Goal: Task Accomplishment & Management: Use online tool/utility

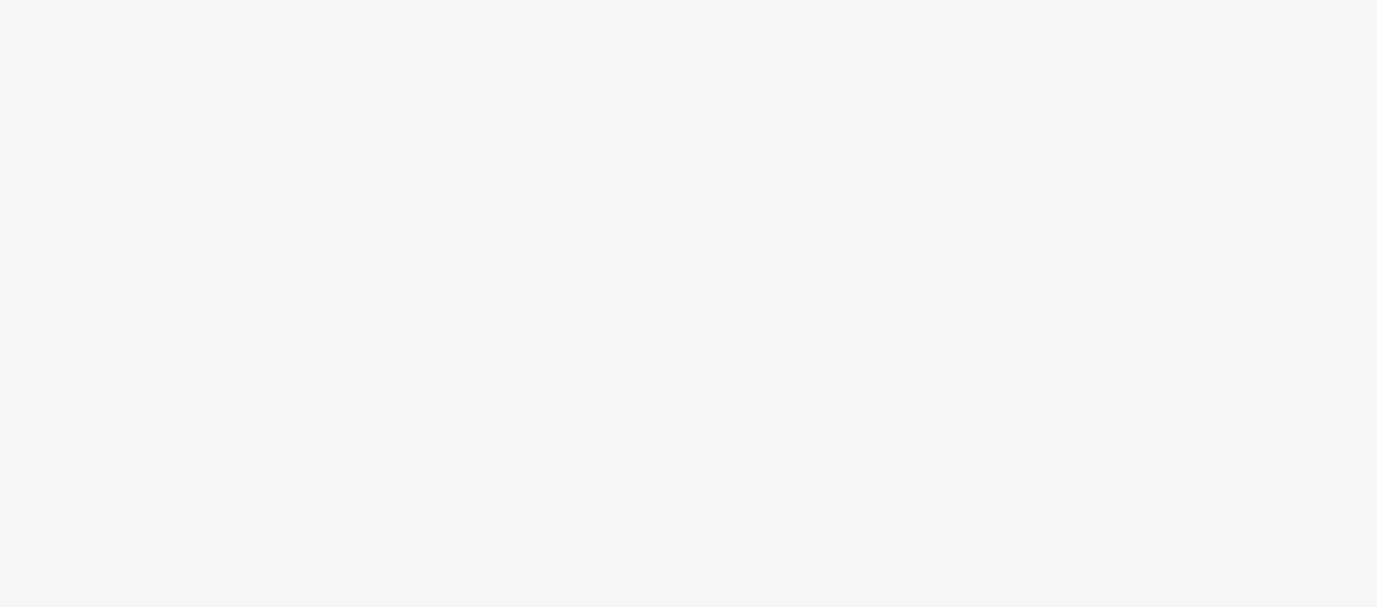
select select "ea06b517-4720-4a42-ac0a-740ca62f4ef0"
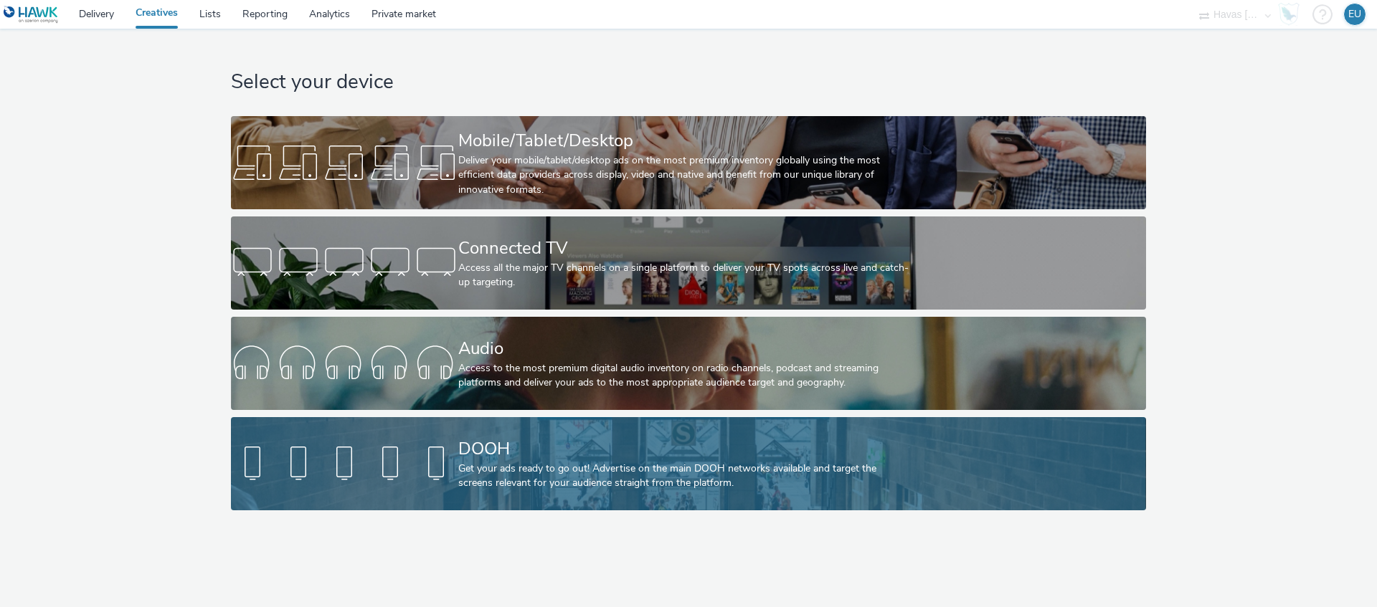
click at [570, 462] on div "Get your ads ready to go out! Advertise on the main DOOH networks available and…" at bounding box center [685, 476] width 455 height 29
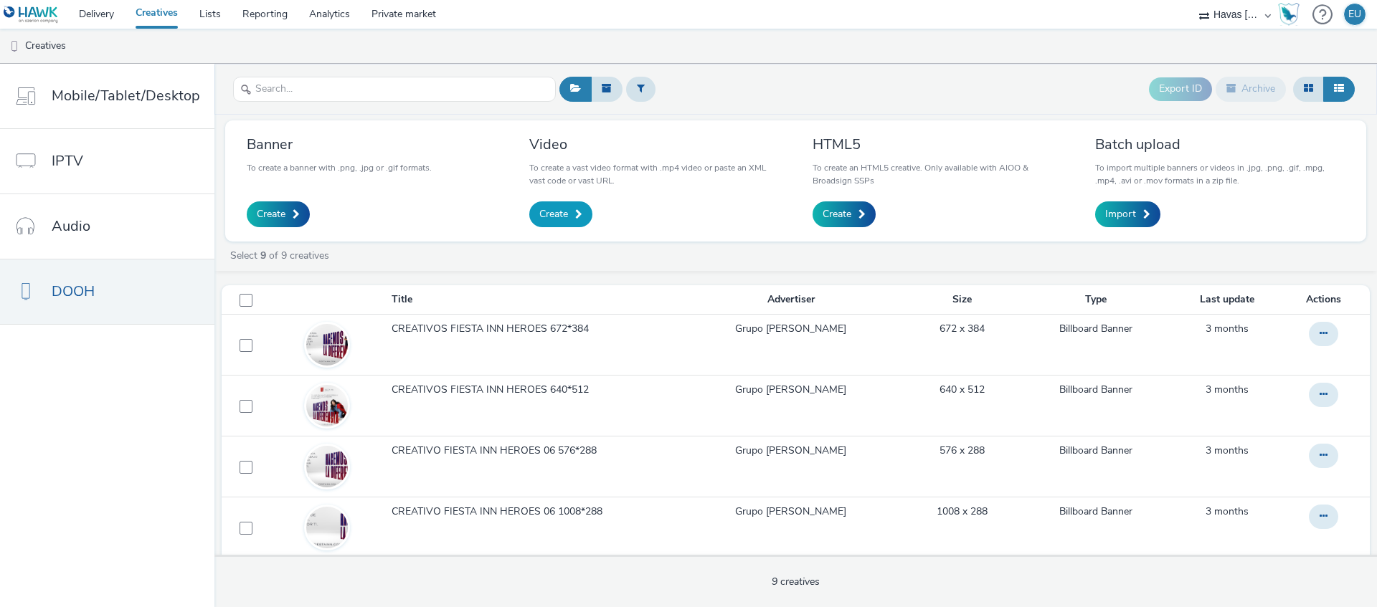
click at [558, 209] on span "Create" at bounding box center [553, 214] width 29 height 14
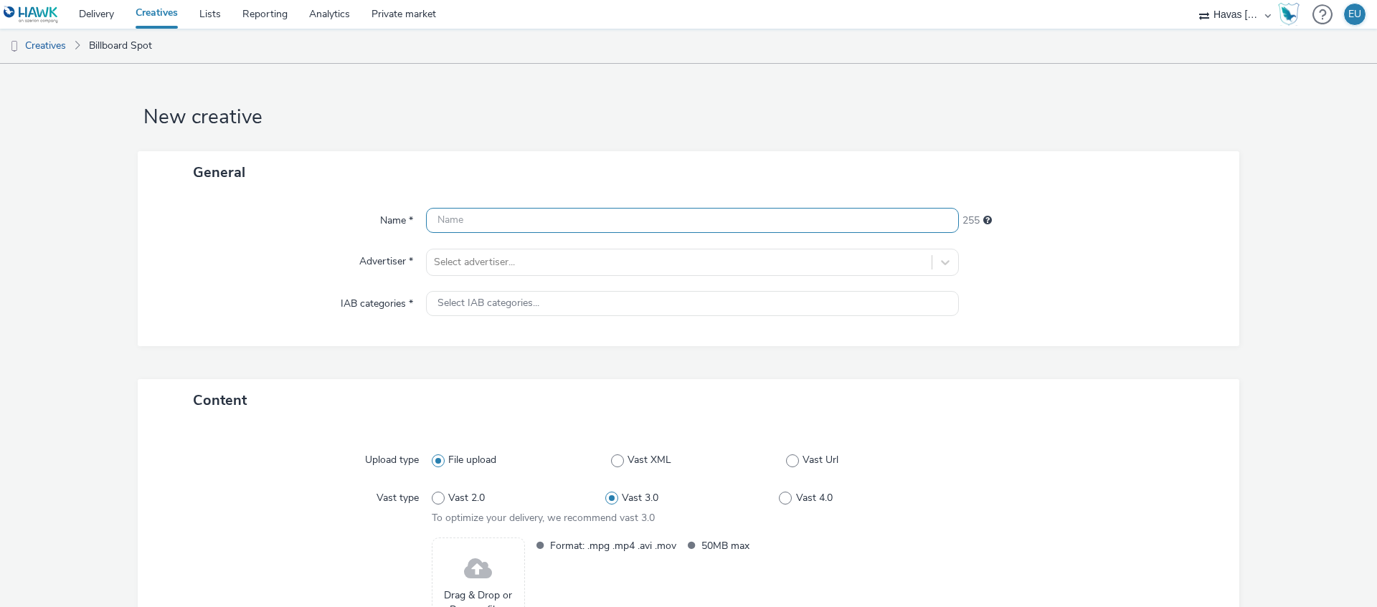
click at [458, 224] on input "text" at bounding box center [692, 220] width 533 height 25
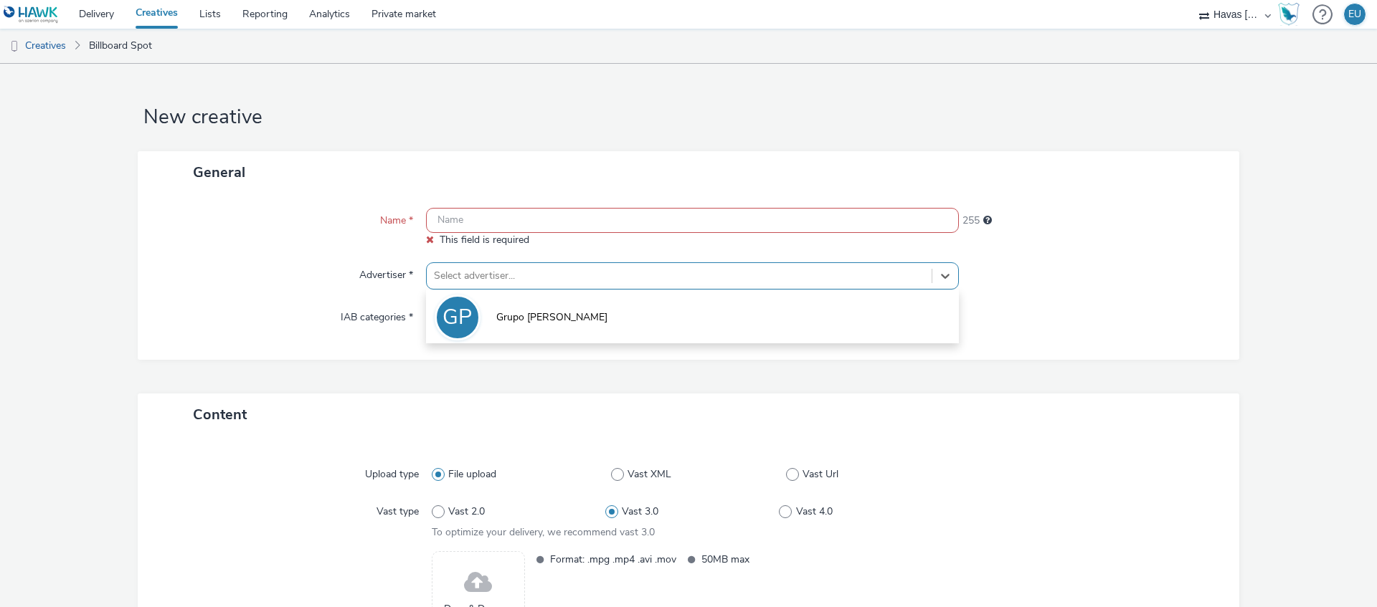
click at [467, 265] on div "Select advertiser..." at bounding box center [679, 276] width 505 height 23
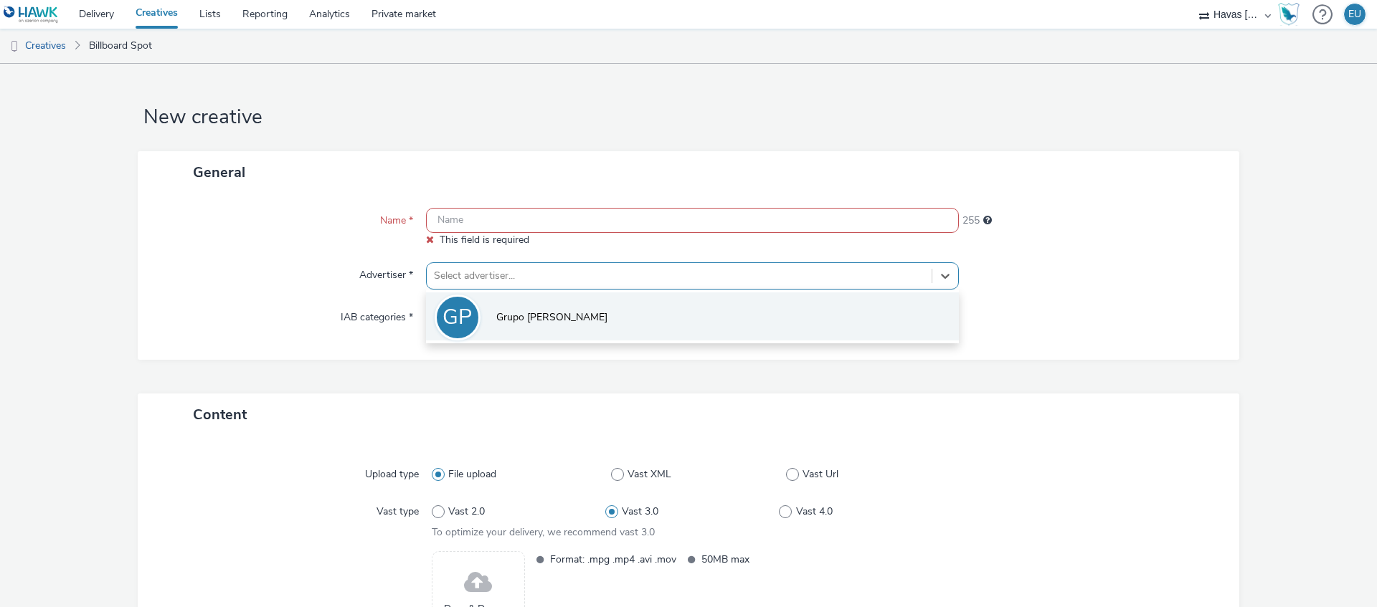
click at [496, 319] on span "Grupo [PERSON_NAME]" at bounding box center [551, 317] width 111 height 14
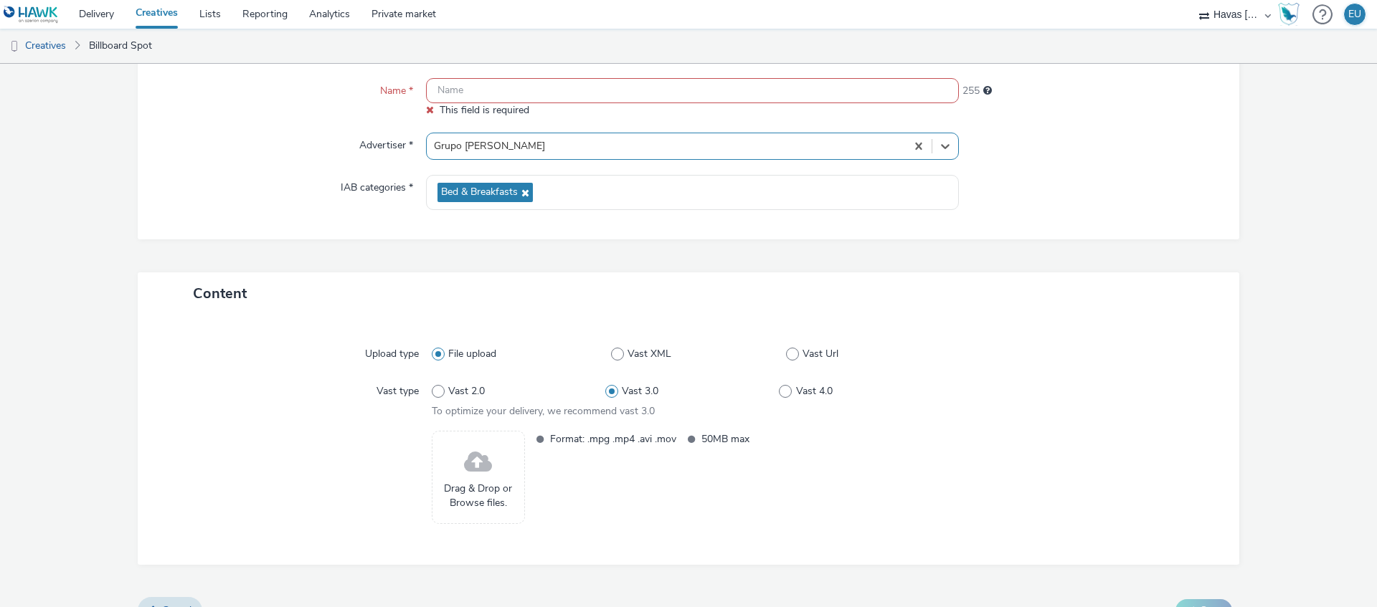
scroll to position [157, 0]
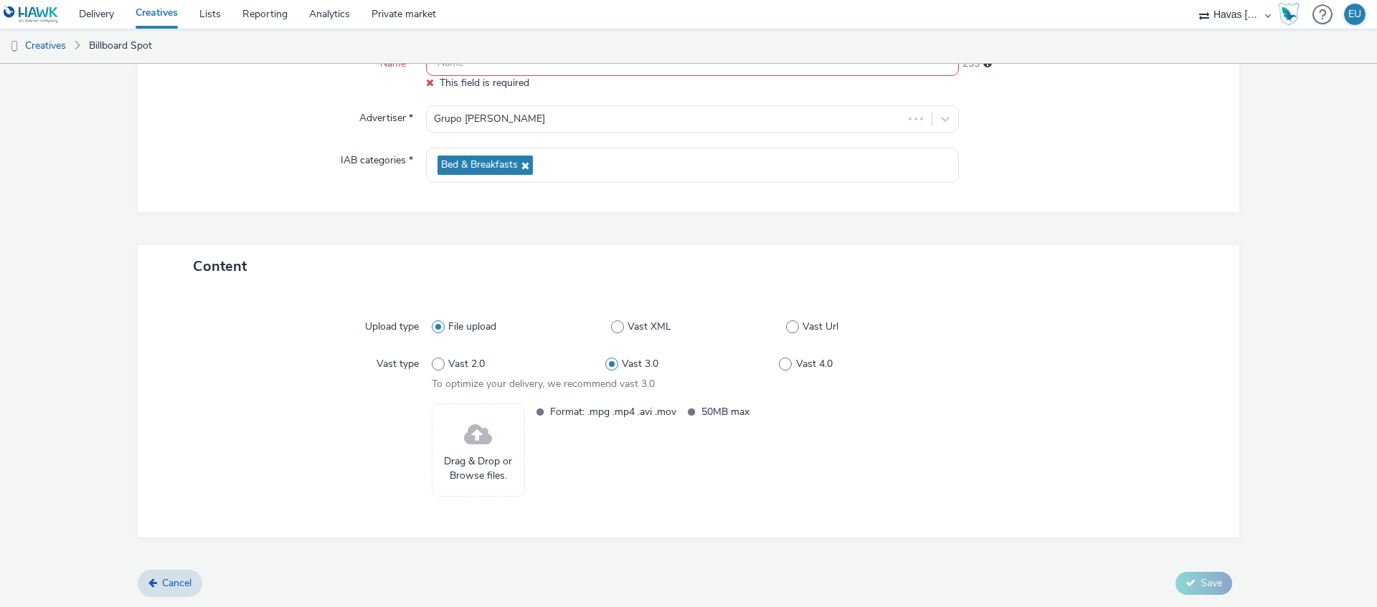
click at [502, 455] on span "Drag & Drop or Browse files." at bounding box center [478, 469] width 77 height 29
click at [170, 17] on link "Creatives" at bounding box center [157, 14] width 64 height 29
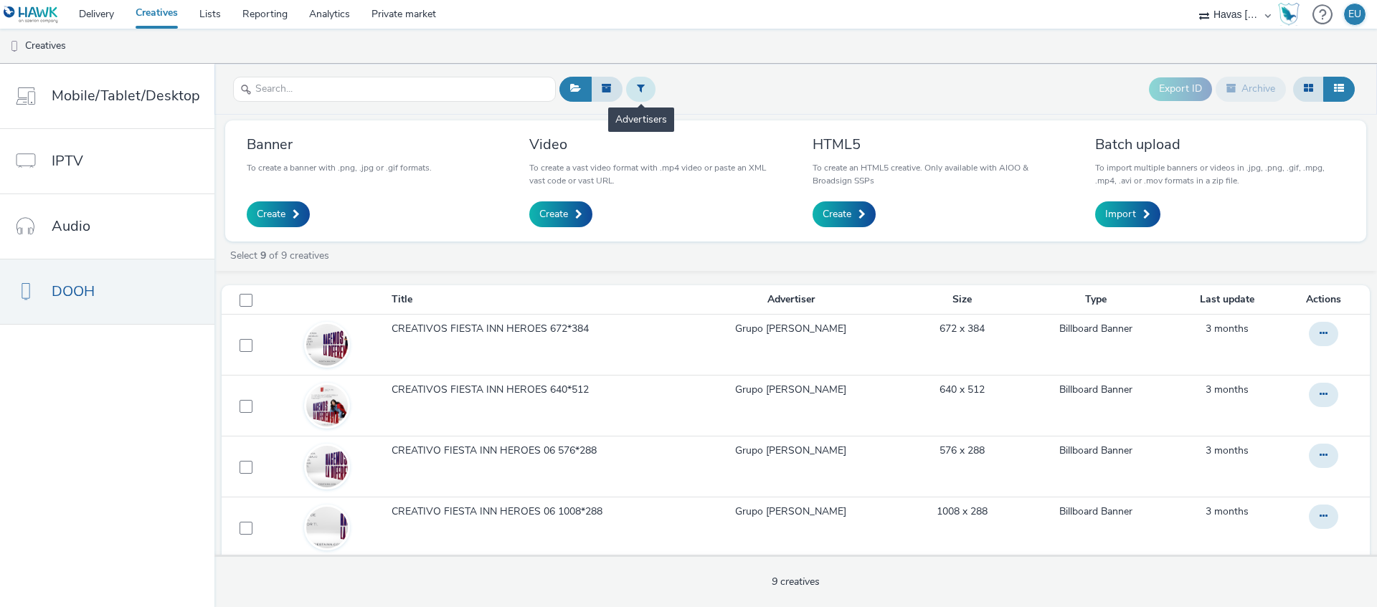
click at [645, 87] on button at bounding box center [640, 89] width 29 height 24
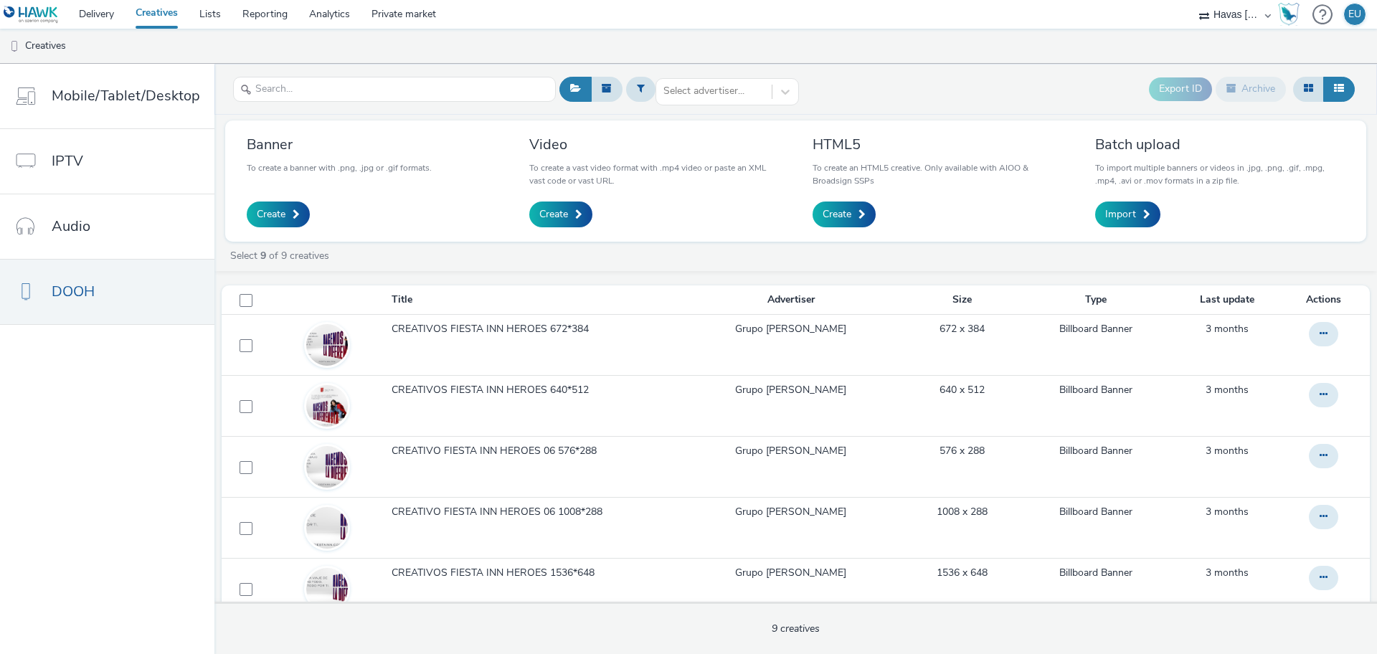
click at [151, 6] on link "Creatives" at bounding box center [157, 14] width 64 height 29
click at [51, 52] on link "Creatives" at bounding box center [36, 46] width 73 height 34
click at [107, 10] on link "Delivery" at bounding box center [96, 14] width 57 height 29
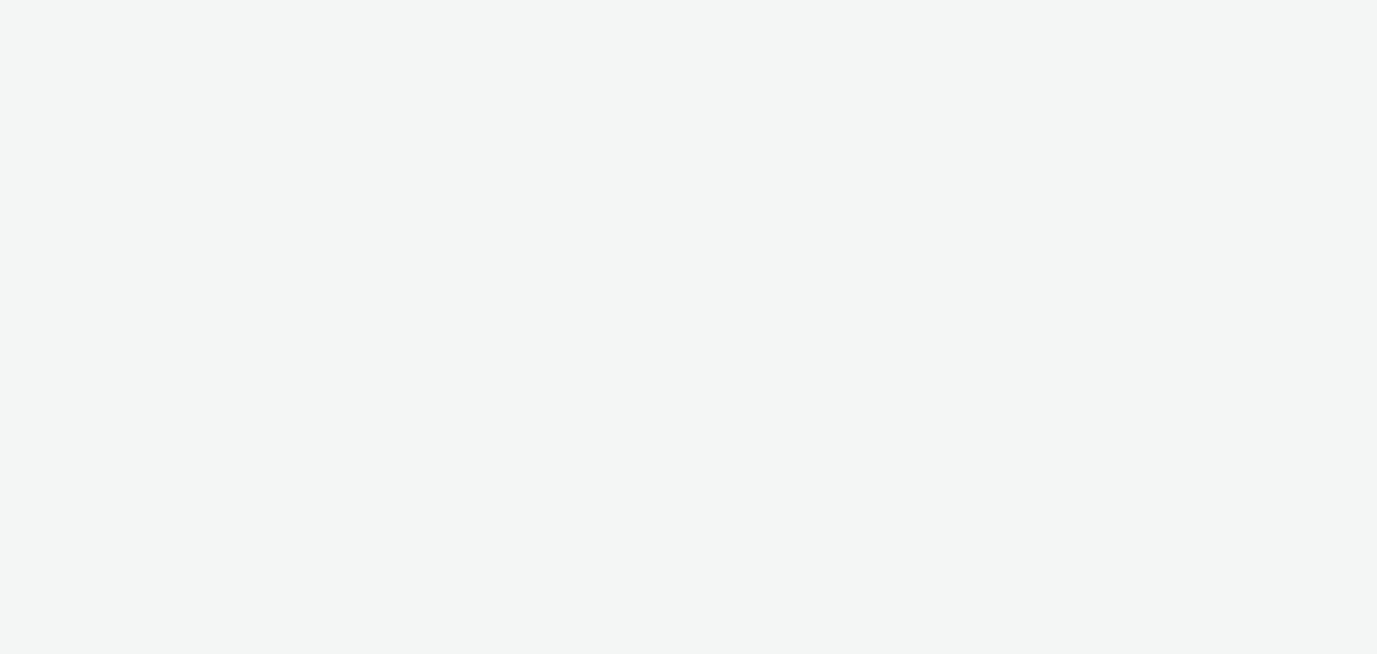
select select "ea06b517-4720-4a42-ac0a-740ca62f4ef0"
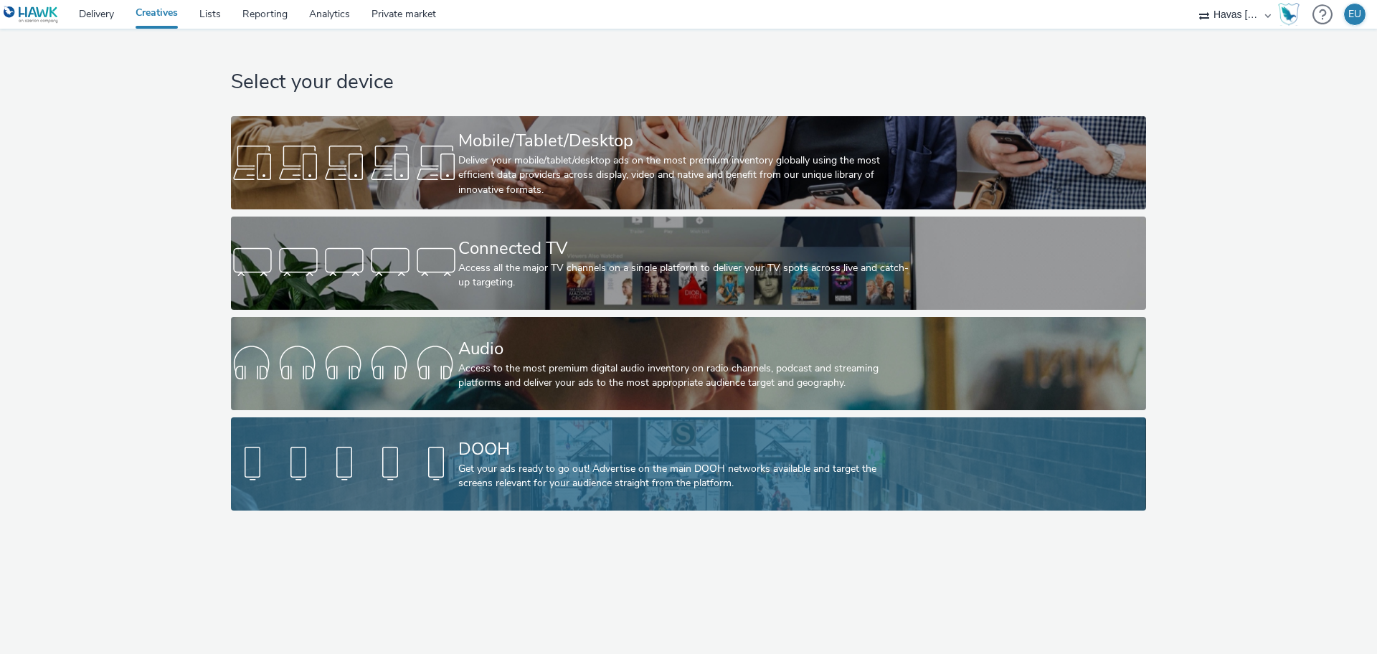
click at [544, 478] on div "Get your ads ready to go out! Advertise on the main DOOH networks available and…" at bounding box center [685, 476] width 455 height 29
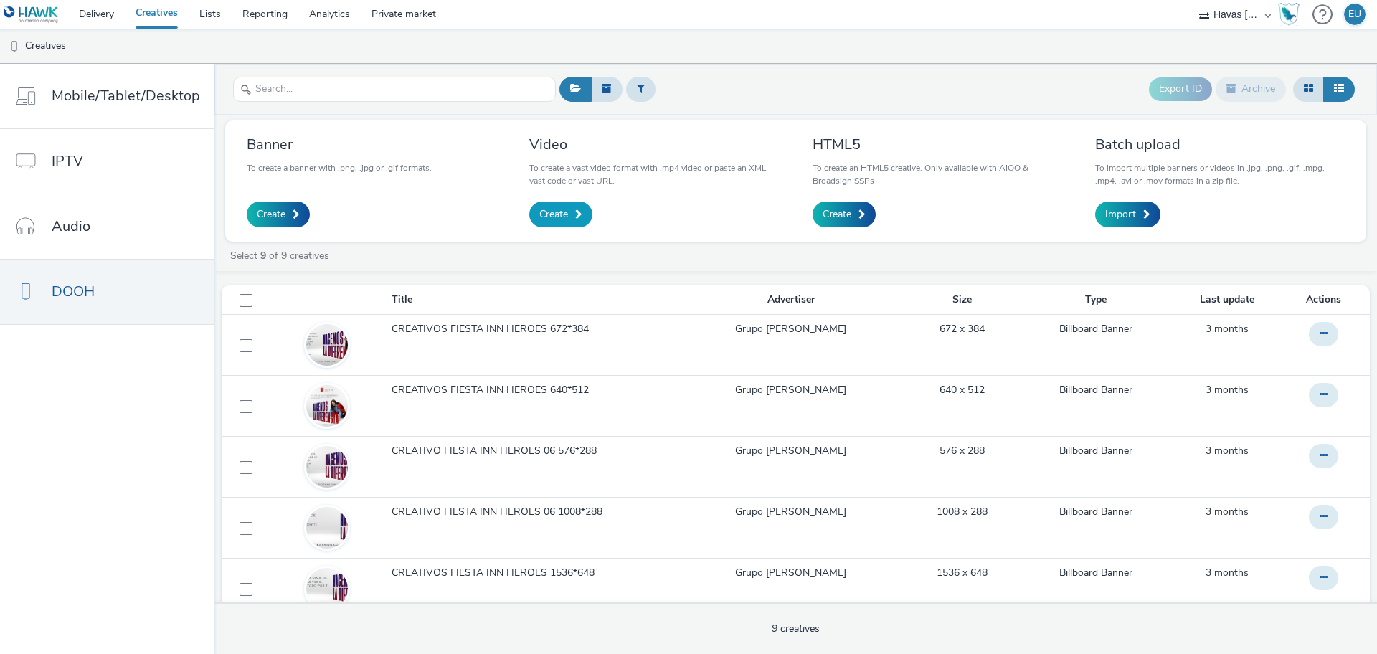
click at [562, 209] on span "Create" at bounding box center [553, 214] width 29 height 14
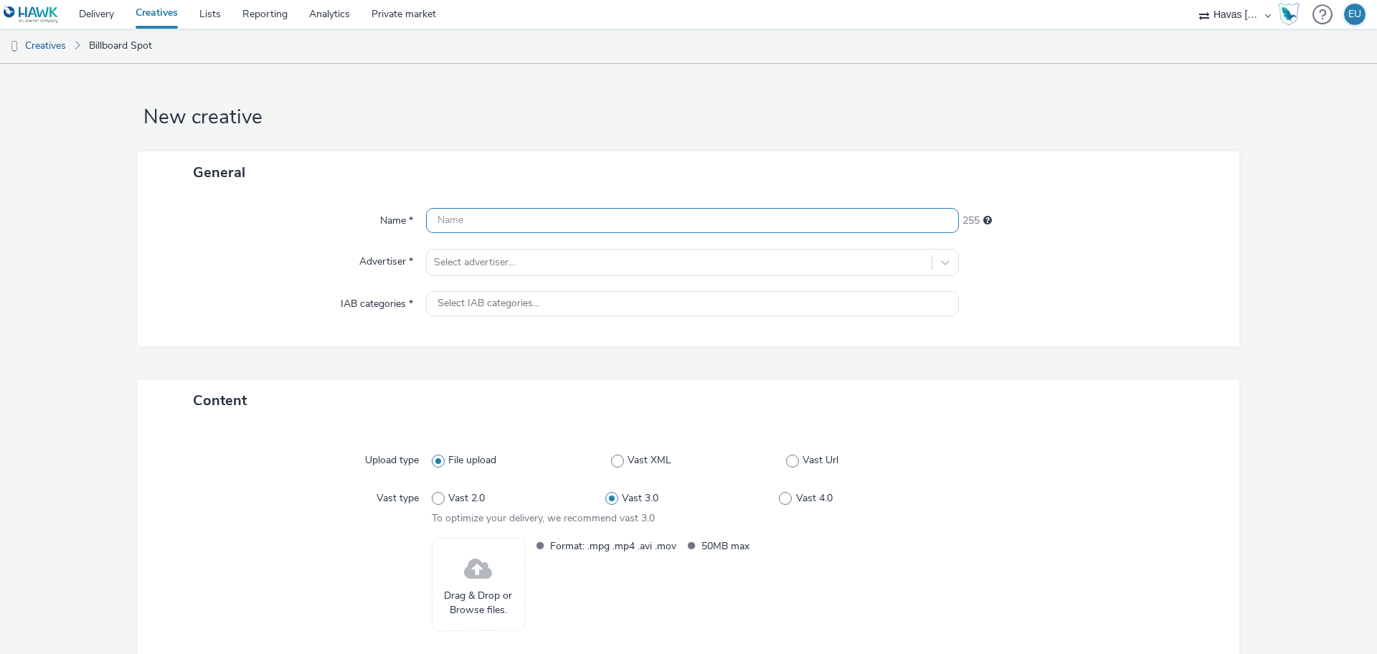
click at [501, 227] on input "text" at bounding box center [692, 220] width 533 height 25
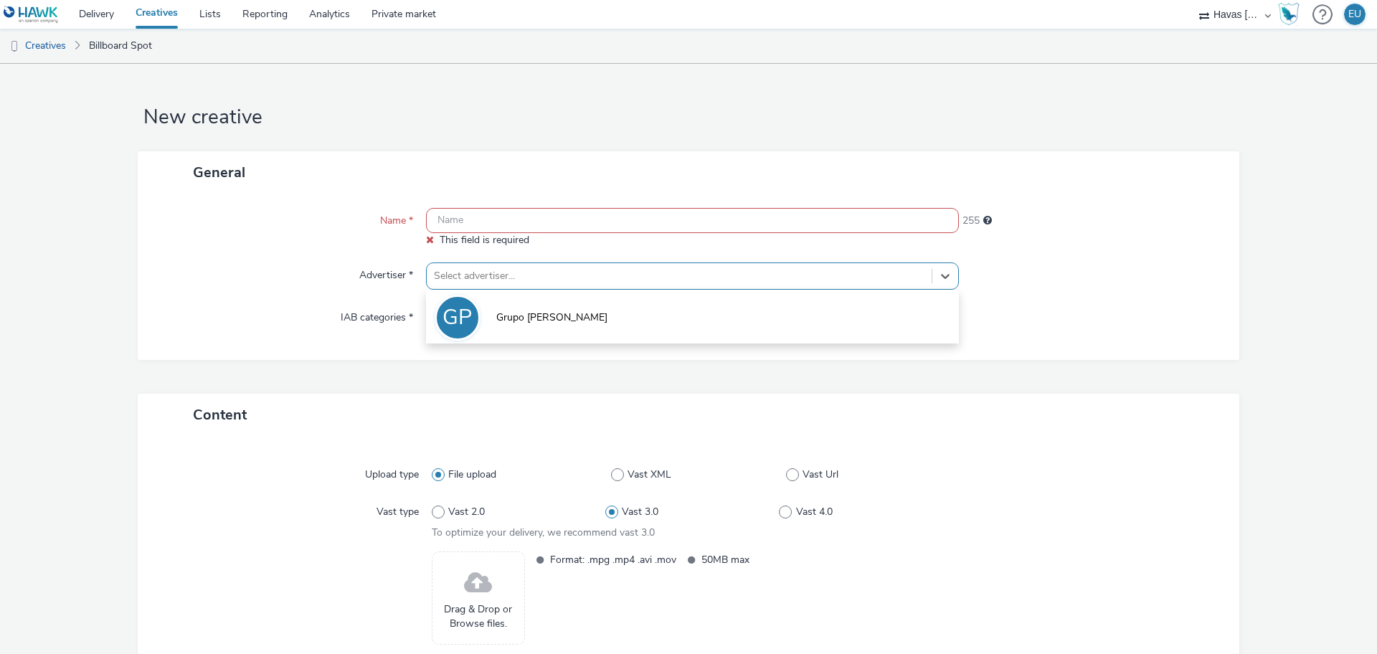
click at [507, 267] on div at bounding box center [679, 275] width 490 height 17
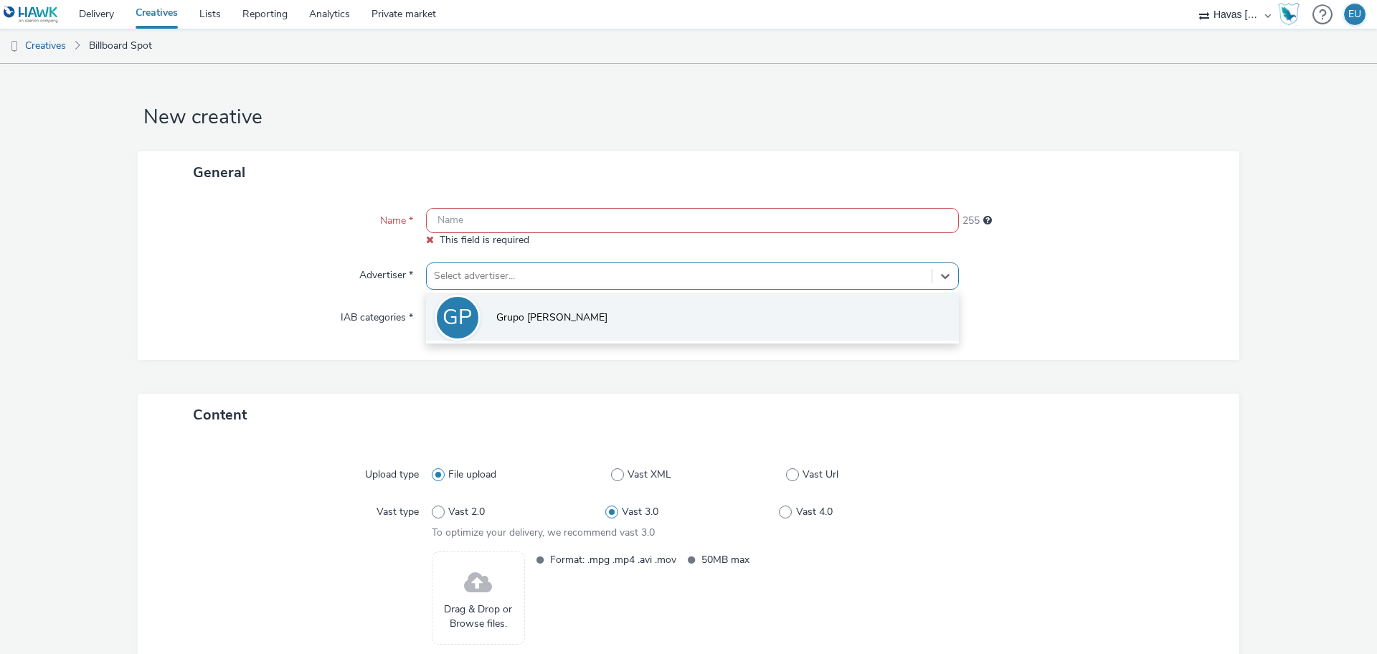
click at [508, 324] on span "Grupo [PERSON_NAME]" at bounding box center [551, 317] width 111 height 14
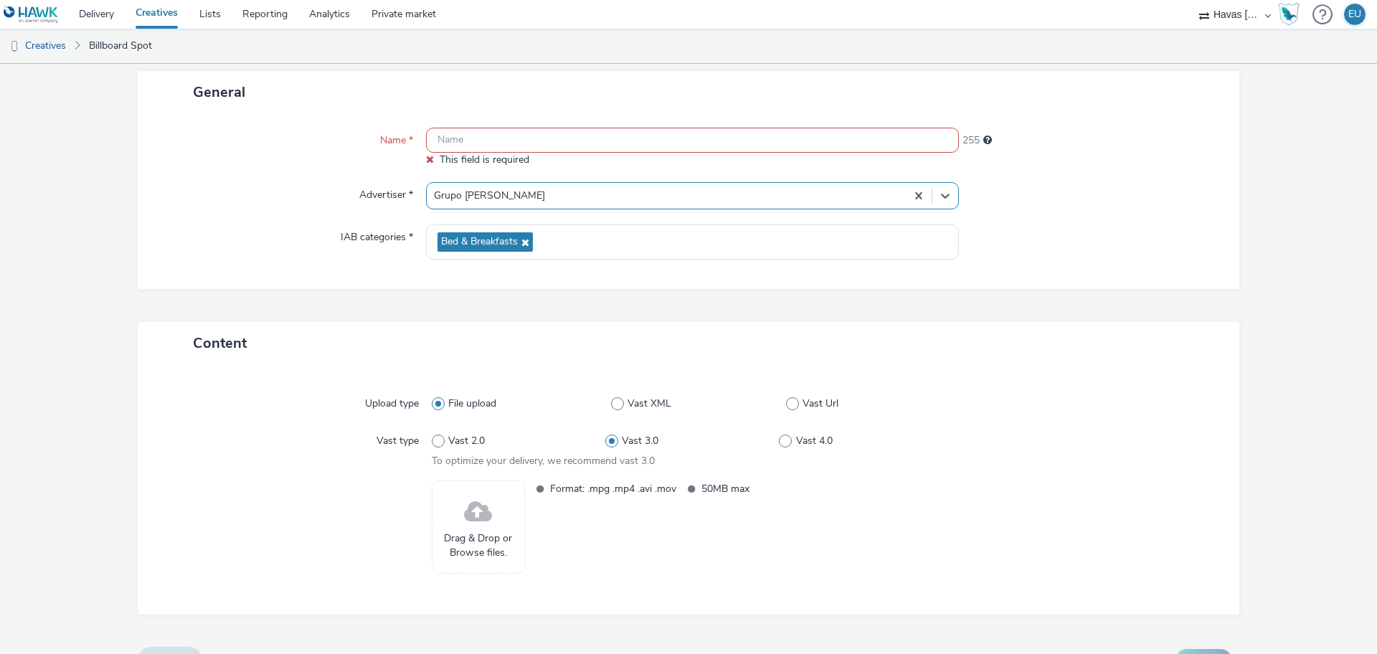
scroll to position [110, 0]
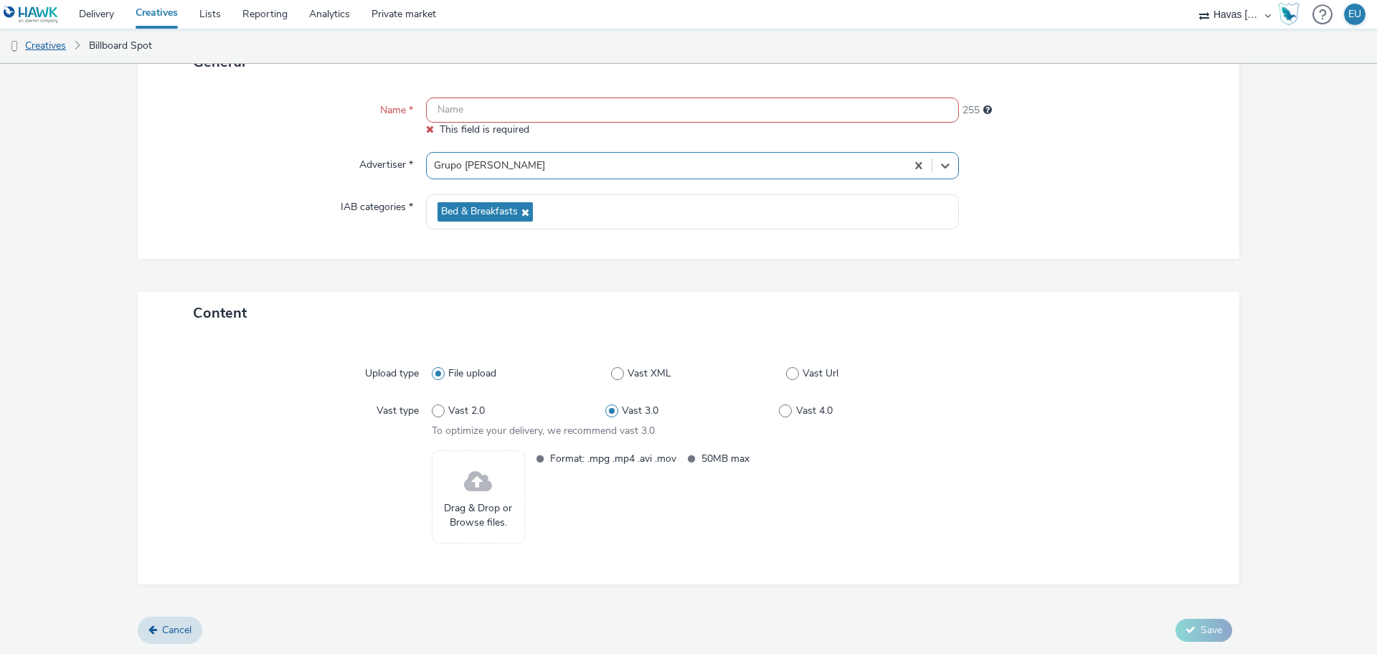
click at [30, 49] on link "Creatives" at bounding box center [36, 46] width 73 height 34
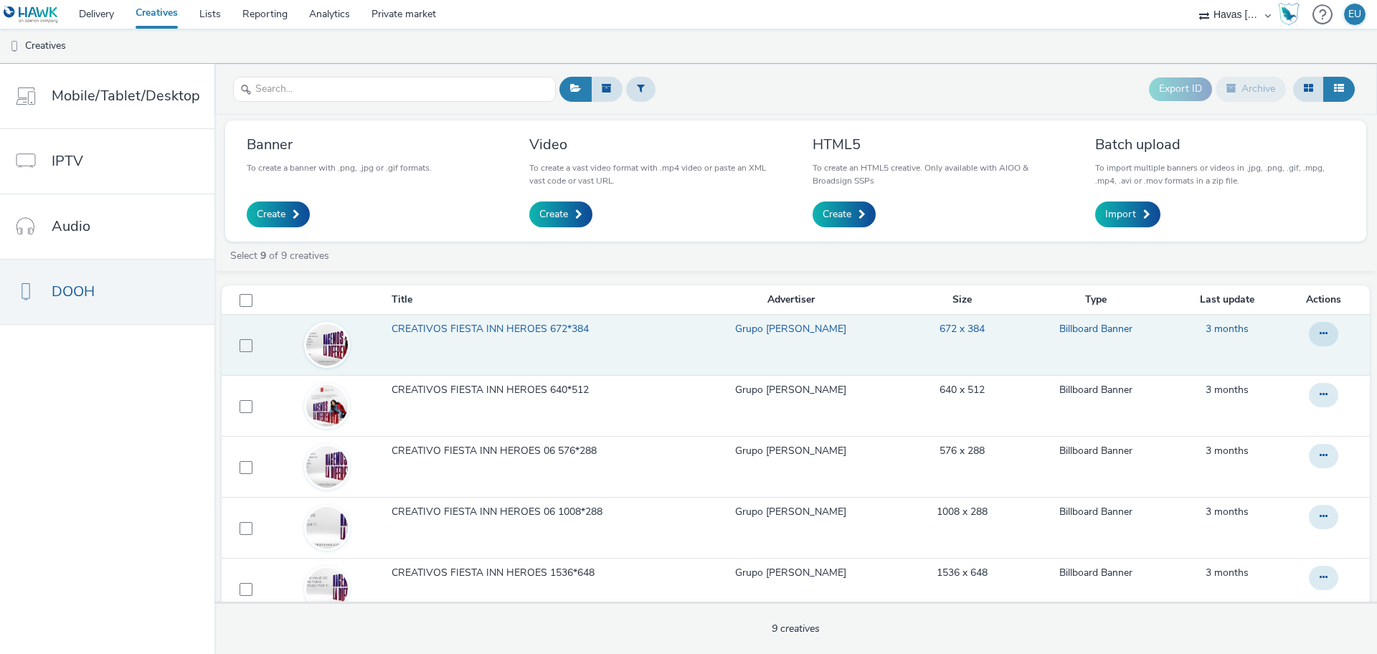
click at [463, 333] on span "CREATIVOS FIESTA INN HEROES 672*384" at bounding box center [492, 329] width 203 height 14
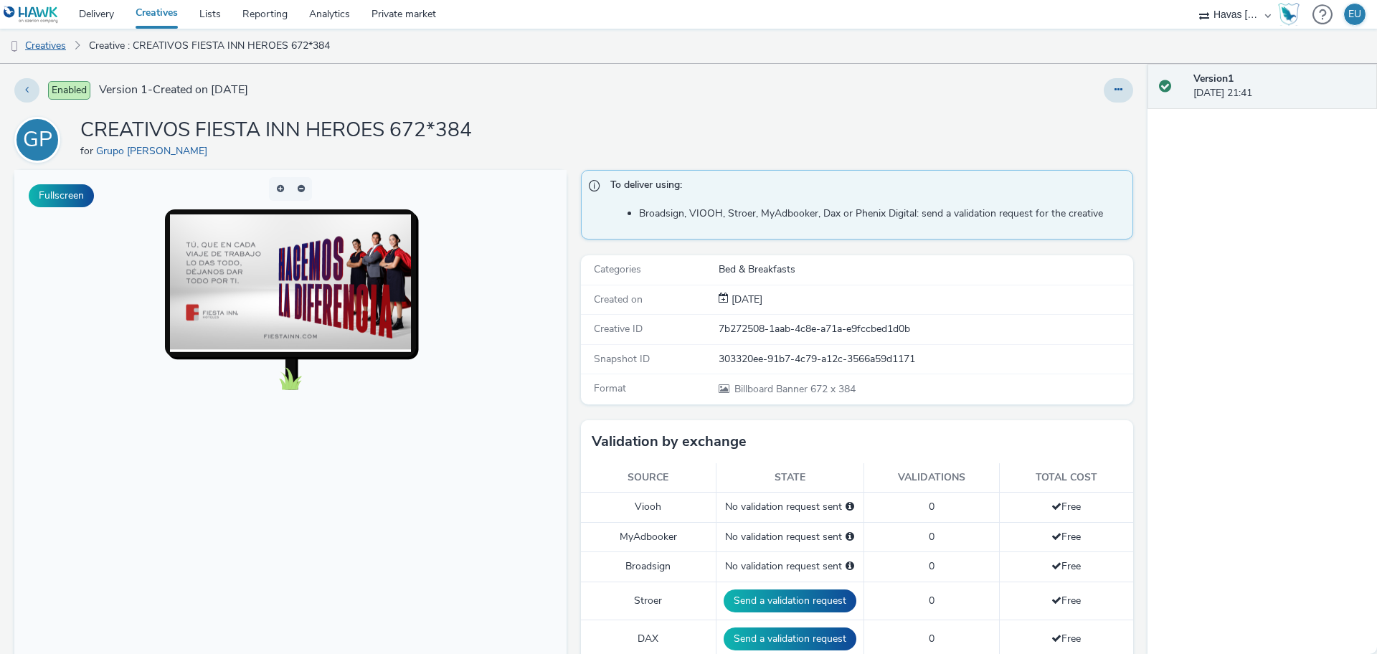
click at [33, 39] on link "Creatives" at bounding box center [36, 46] width 73 height 34
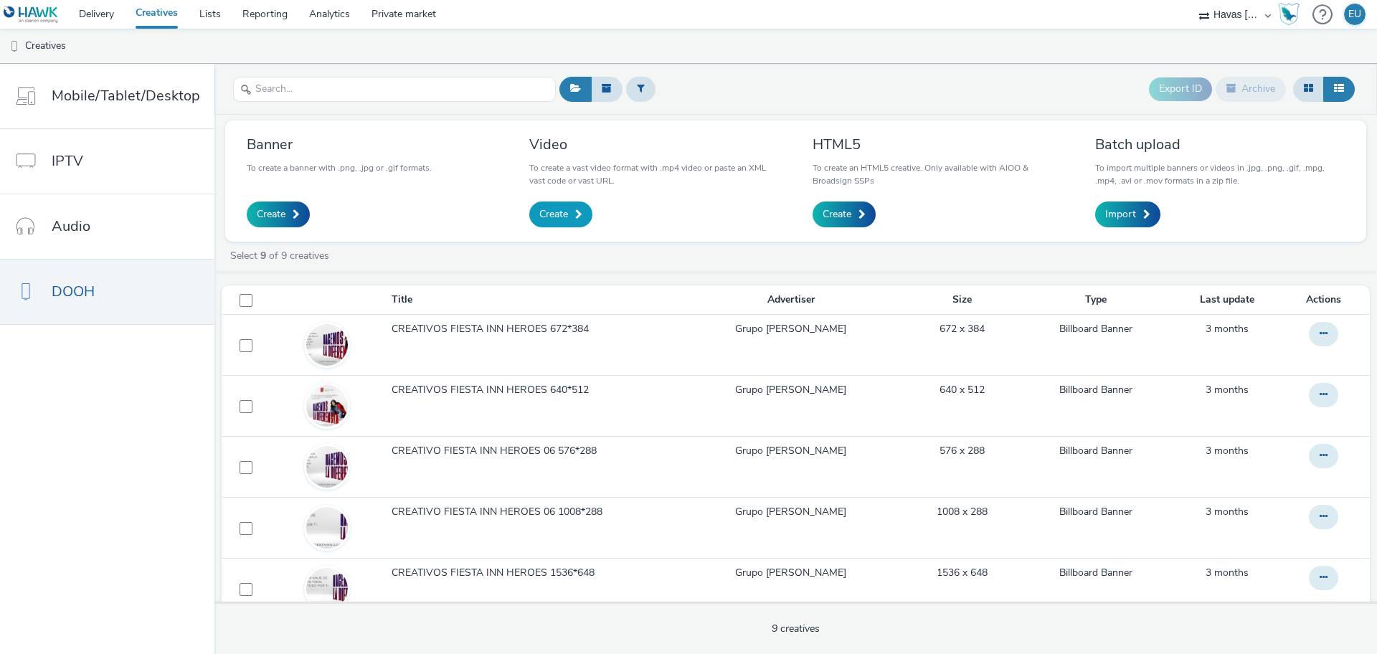
click at [562, 206] on link "Create" at bounding box center [560, 214] width 63 height 26
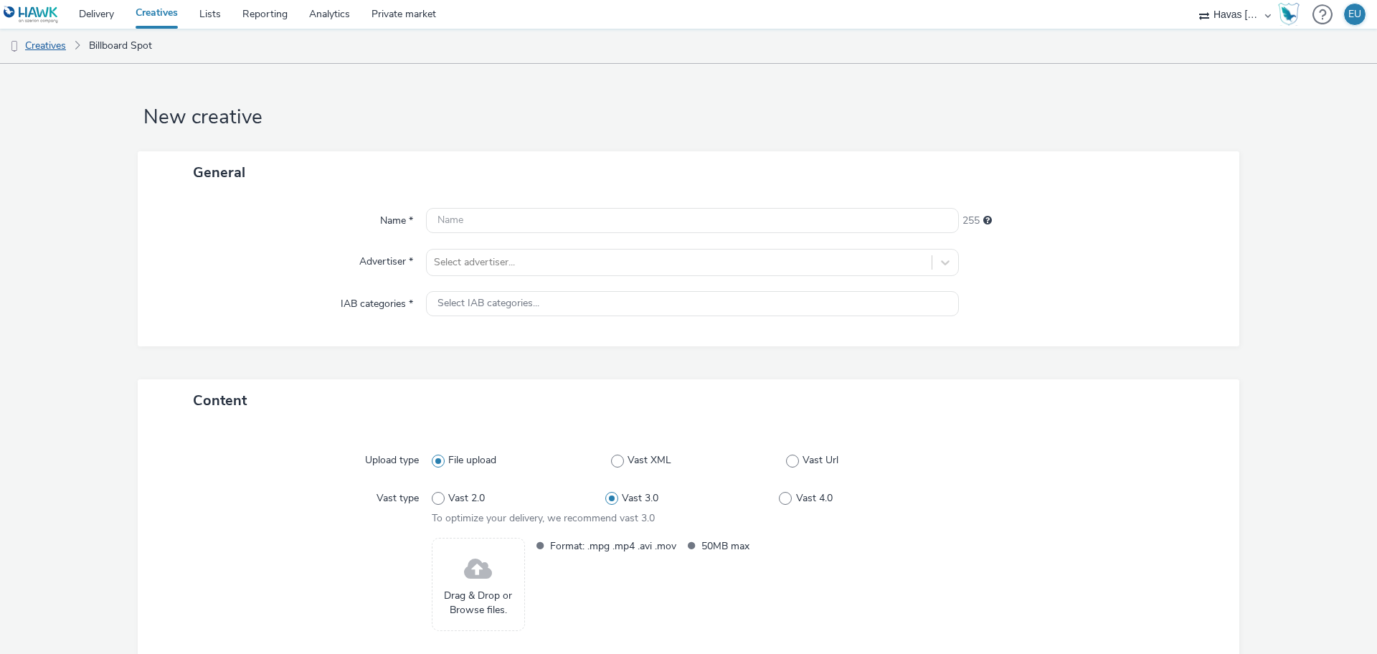
click at [39, 42] on link "Creatives" at bounding box center [36, 46] width 73 height 34
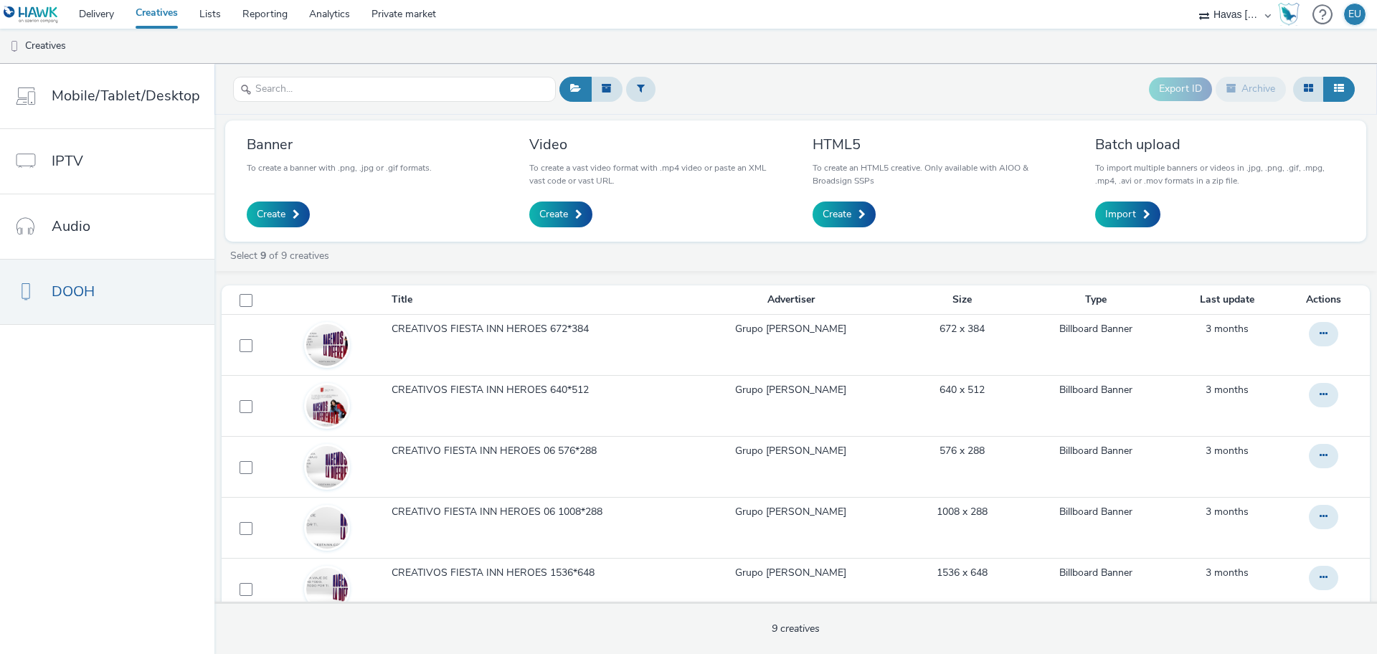
click at [466, 329] on span "CREATIVOS FIESTA INN HEROES 672*384" at bounding box center [492, 329] width 203 height 14
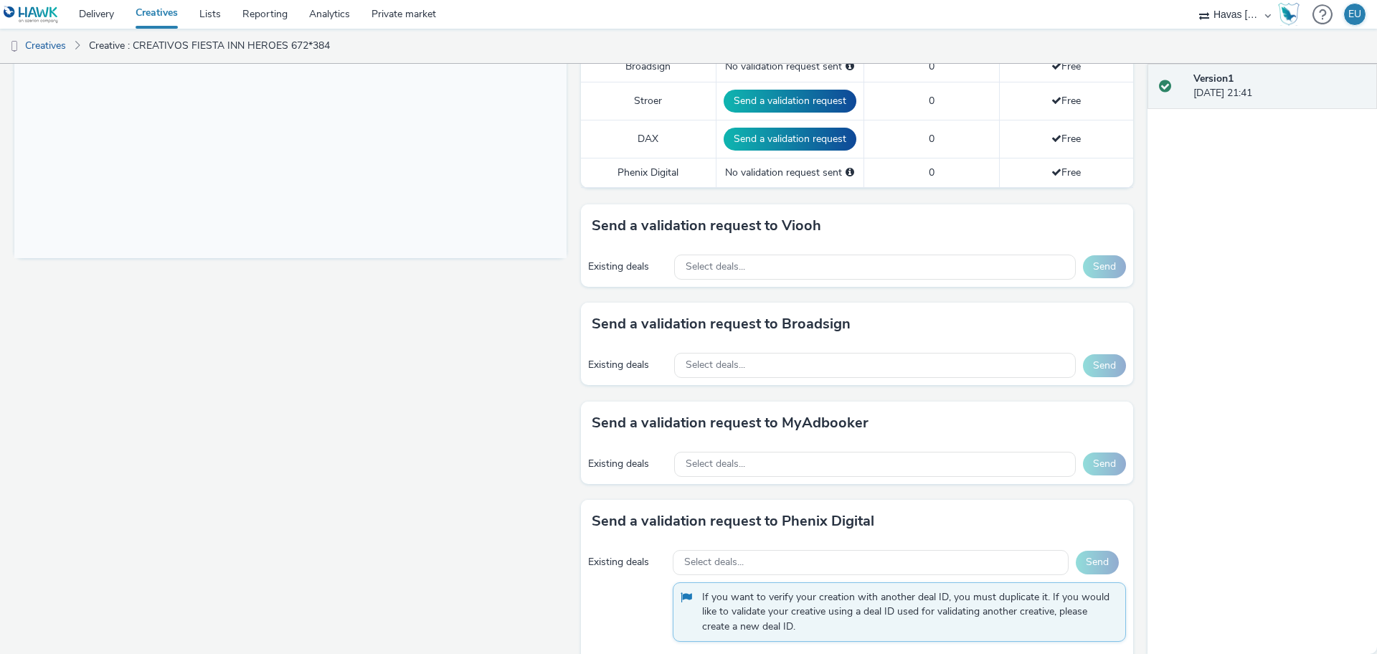
scroll to position [527, 0]
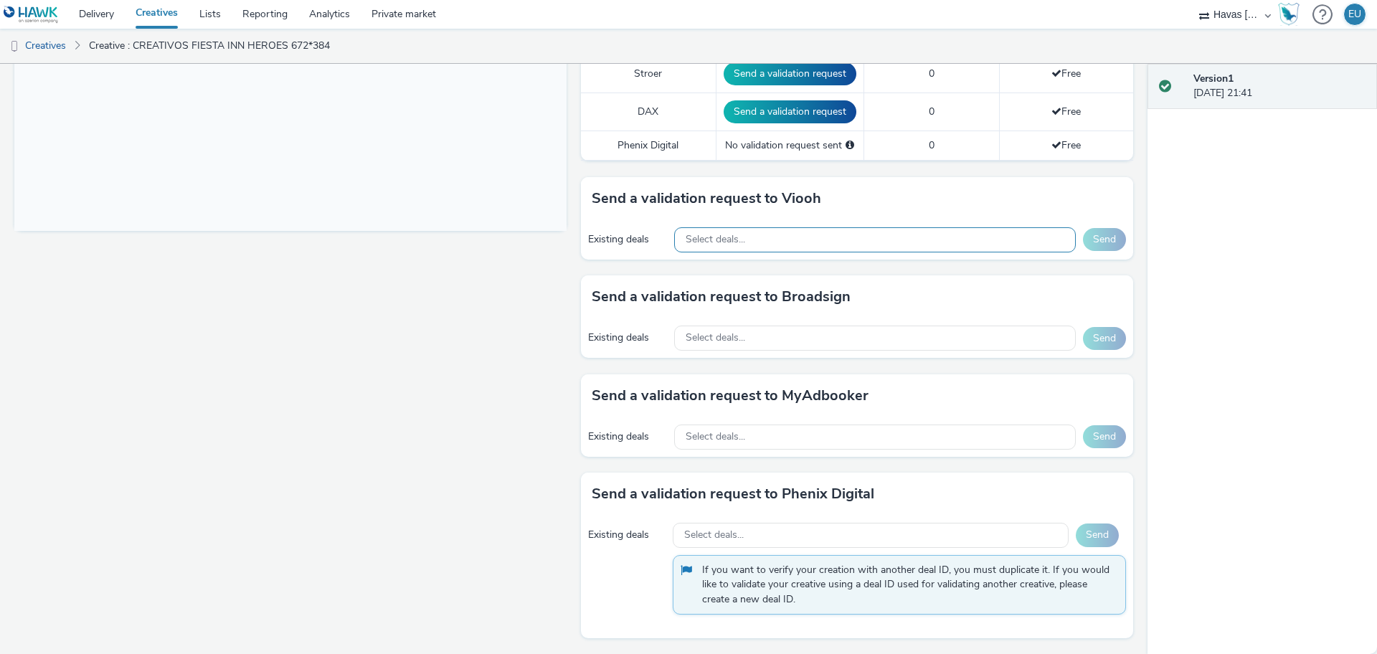
click at [793, 247] on div "Select deals..." at bounding box center [875, 239] width 402 height 25
click at [752, 333] on div "Select deals..." at bounding box center [875, 338] width 402 height 25
click at [744, 236] on div "Select deals..." at bounding box center [875, 239] width 402 height 25
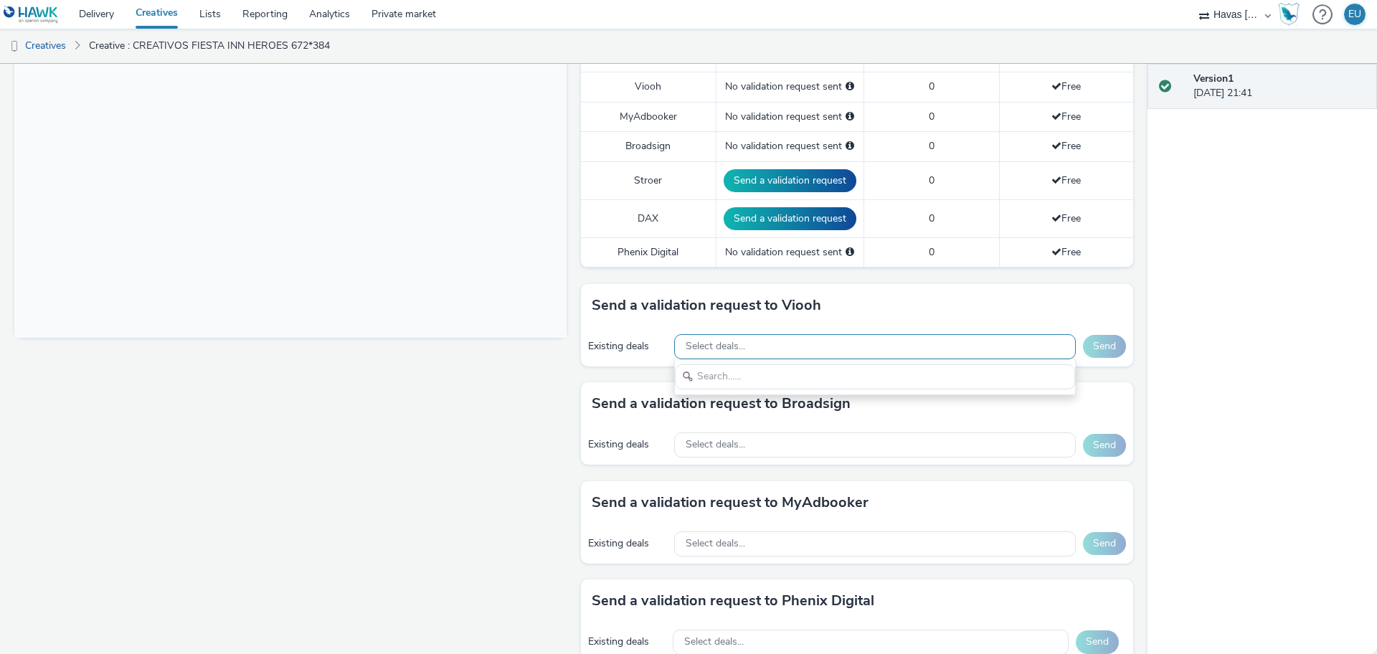
scroll to position [348, 0]
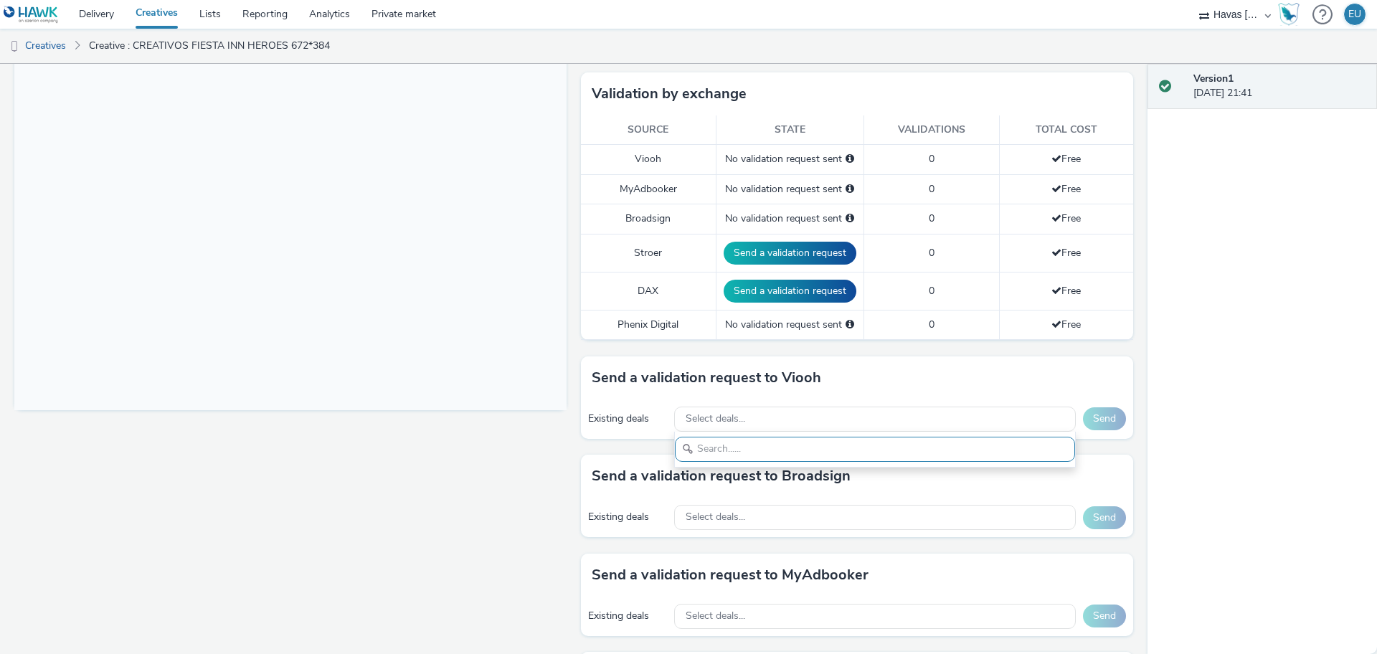
click at [517, 486] on div "Fullscreen" at bounding box center [293, 327] width 559 height 1011
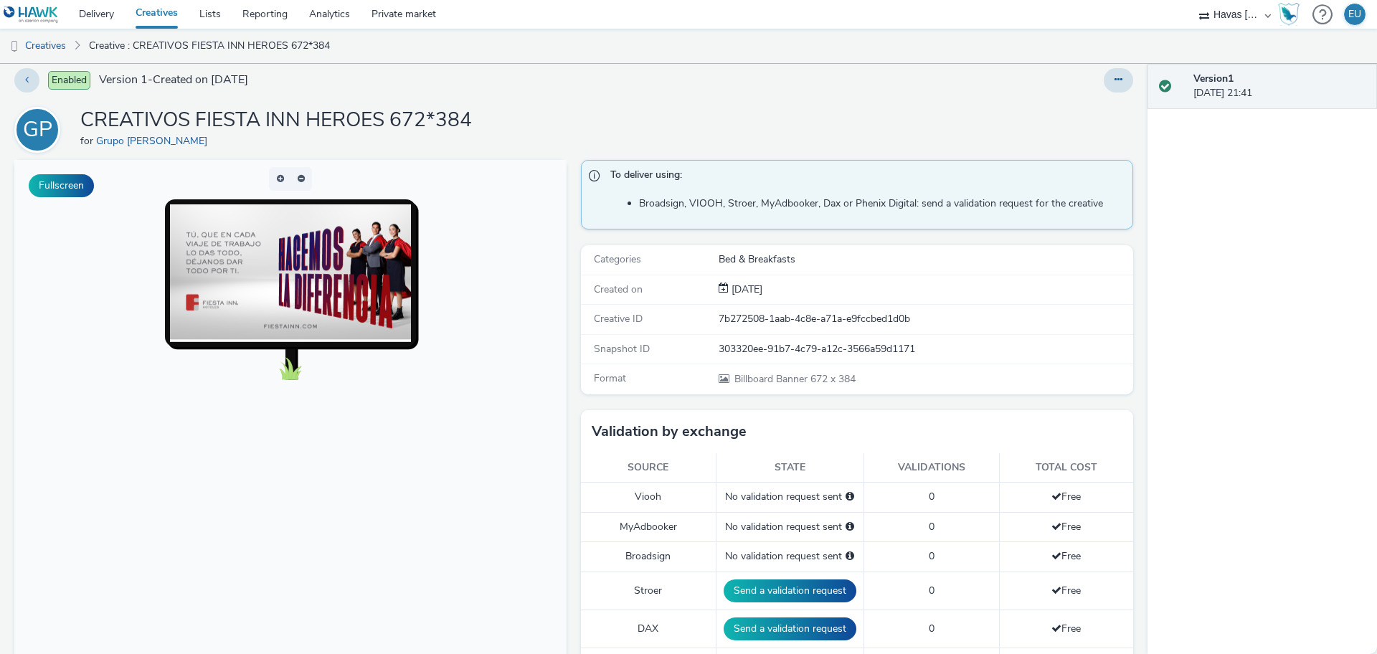
scroll to position [0, 0]
